Goal: Task Accomplishment & Management: Manage account settings

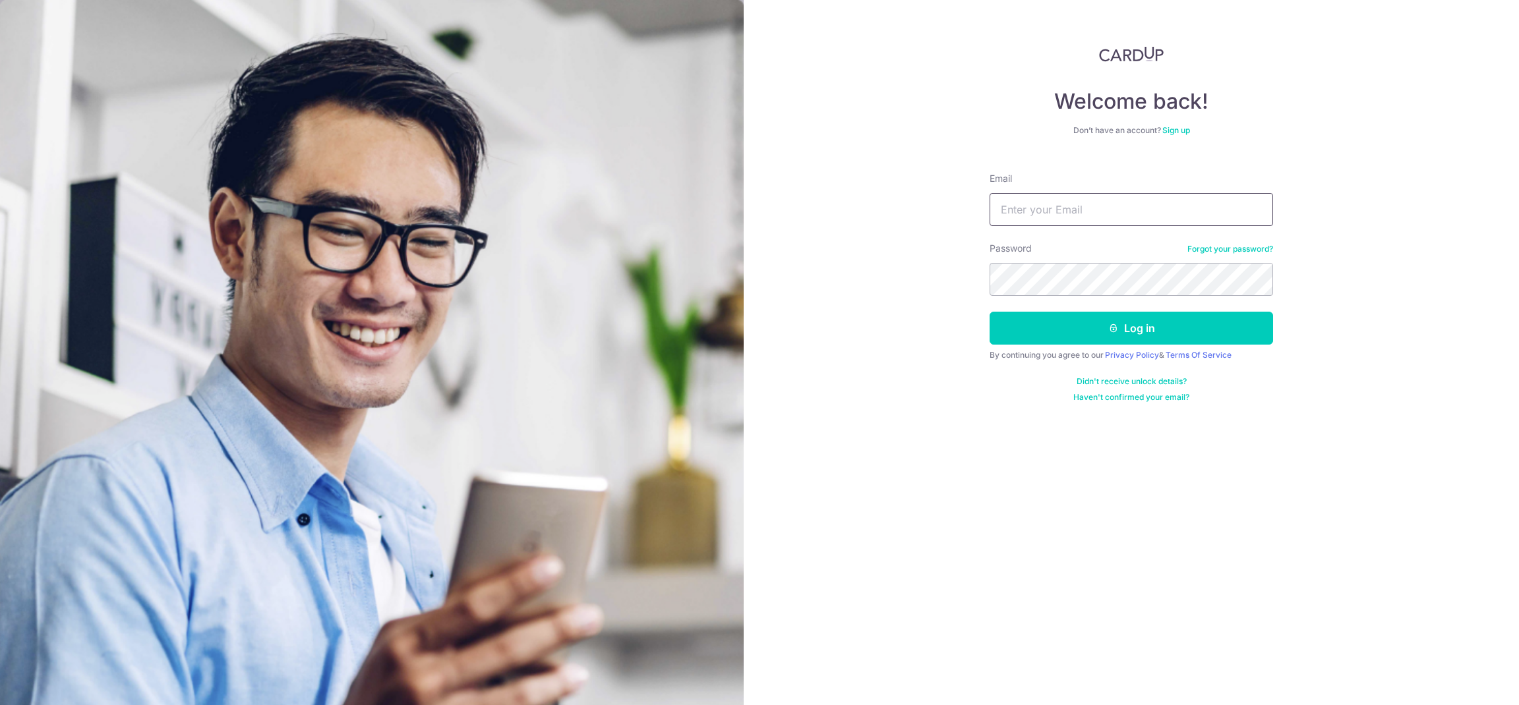
click at [1104, 201] on input "Email" at bounding box center [1131, 209] width 283 height 33
paste input "[EMAIL_ADDRESS][DOMAIN_NAME]"
type input "[EMAIL_ADDRESS][DOMAIN_NAME]"
click at [1108, 327] on icon "submit" at bounding box center [1113, 328] width 11 height 11
